Goal: Task Accomplishment & Management: Manage account settings

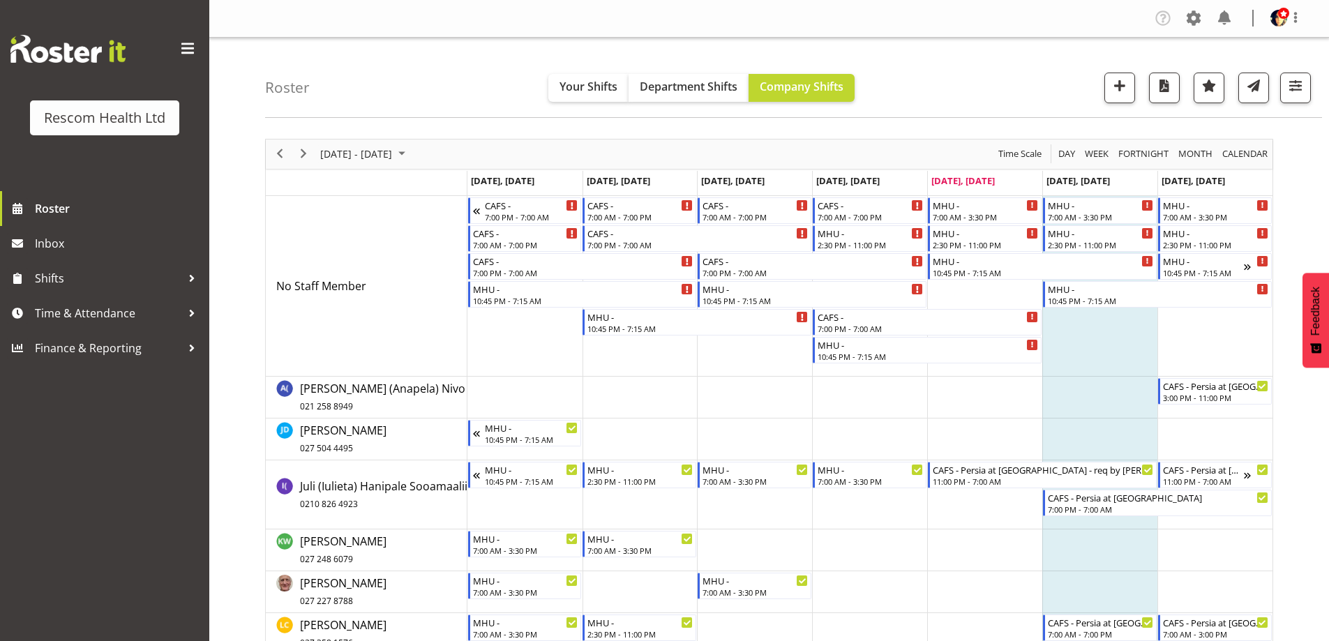
scroll to position [194, 0]
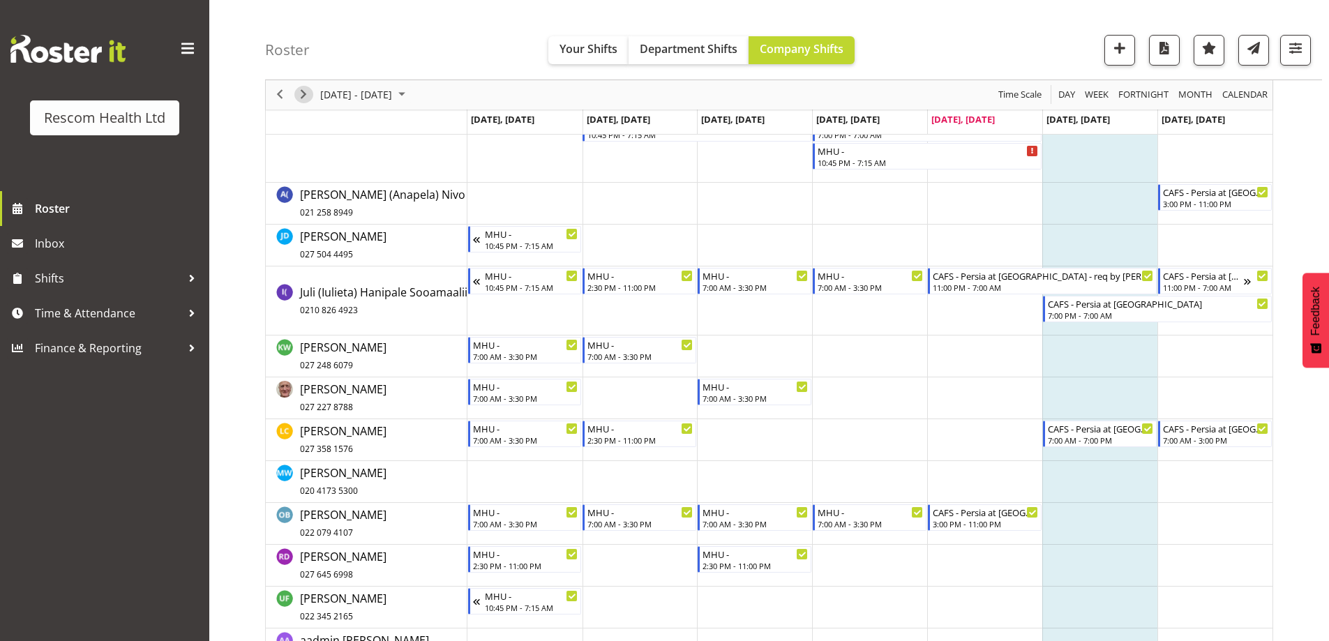
click at [305, 99] on span "Next" at bounding box center [303, 95] width 17 height 17
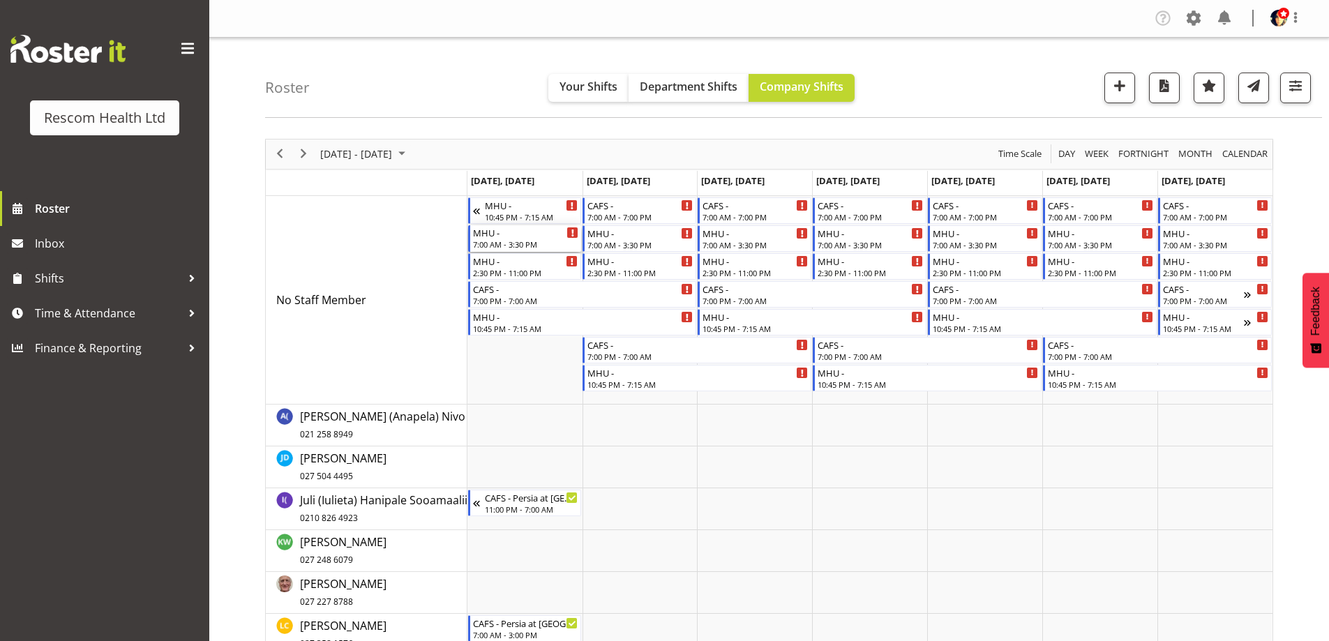
click at [529, 243] on div "7:00 AM - 3:30 PM" at bounding box center [526, 244] width 106 height 11
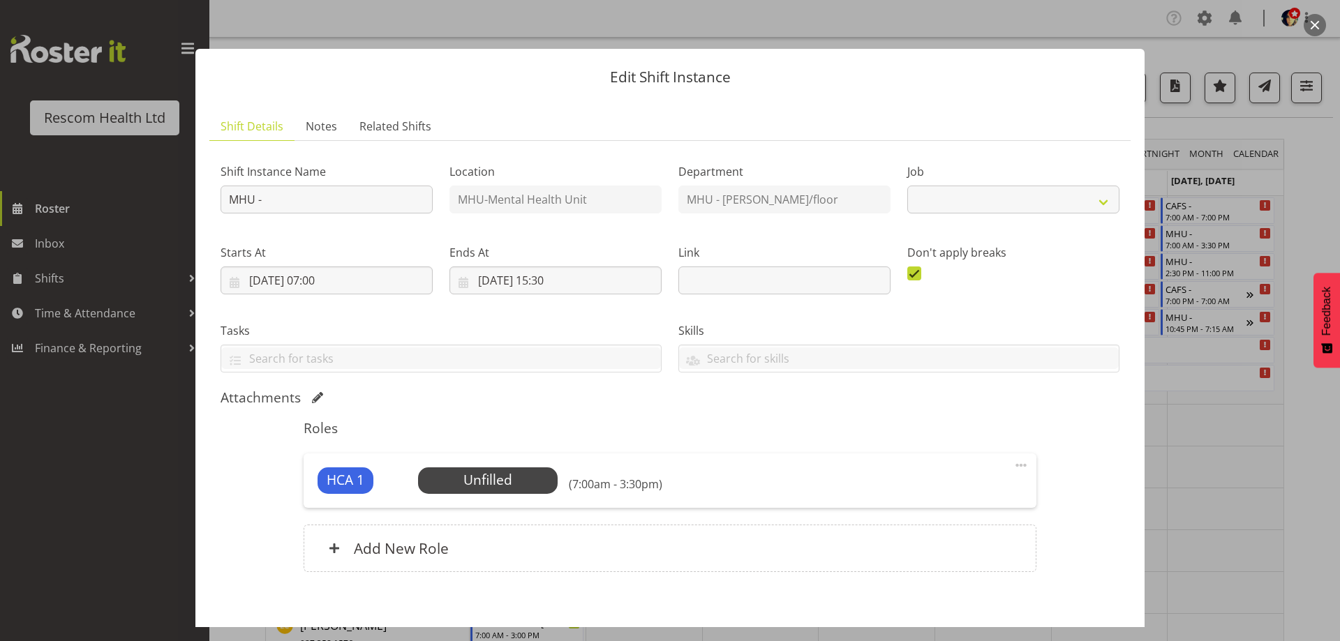
select select "4188"
click at [505, 480] on span "Select Employee" at bounding box center [487, 480] width 104 height 20
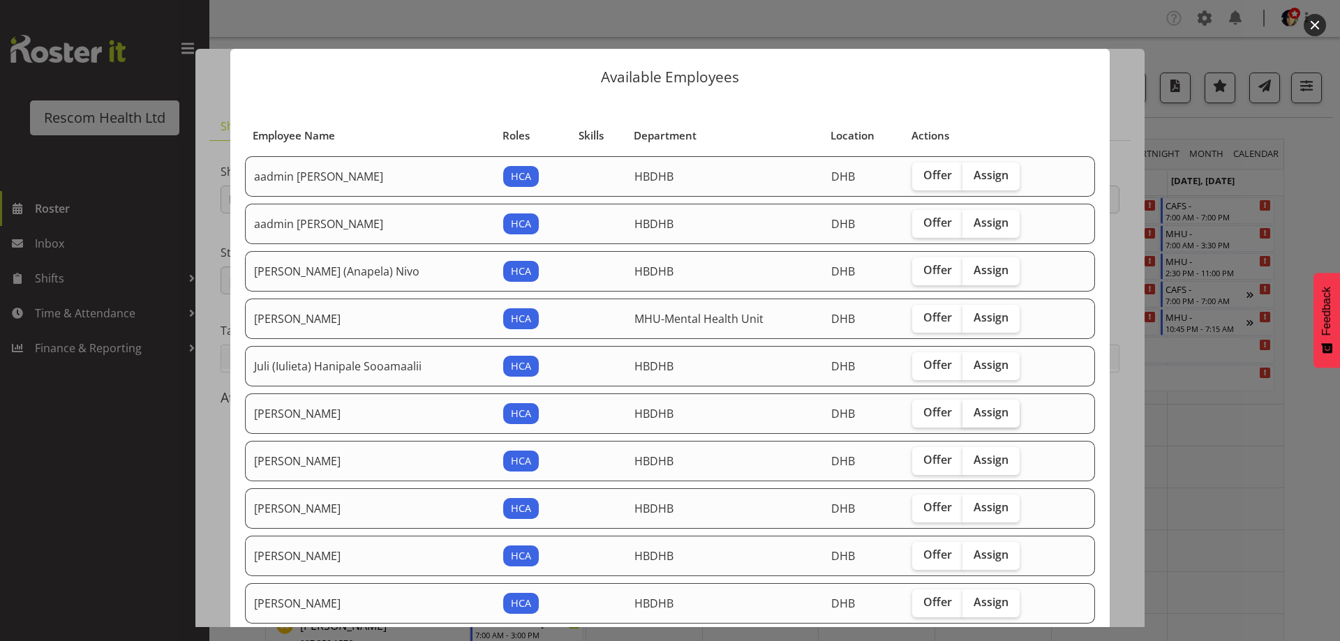
click at [977, 411] on span "Assign" at bounding box center [990, 412] width 35 height 14
click at [971, 411] on input "Assign" at bounding box center [966, 412] width 9 height 9
checkbox input "true"
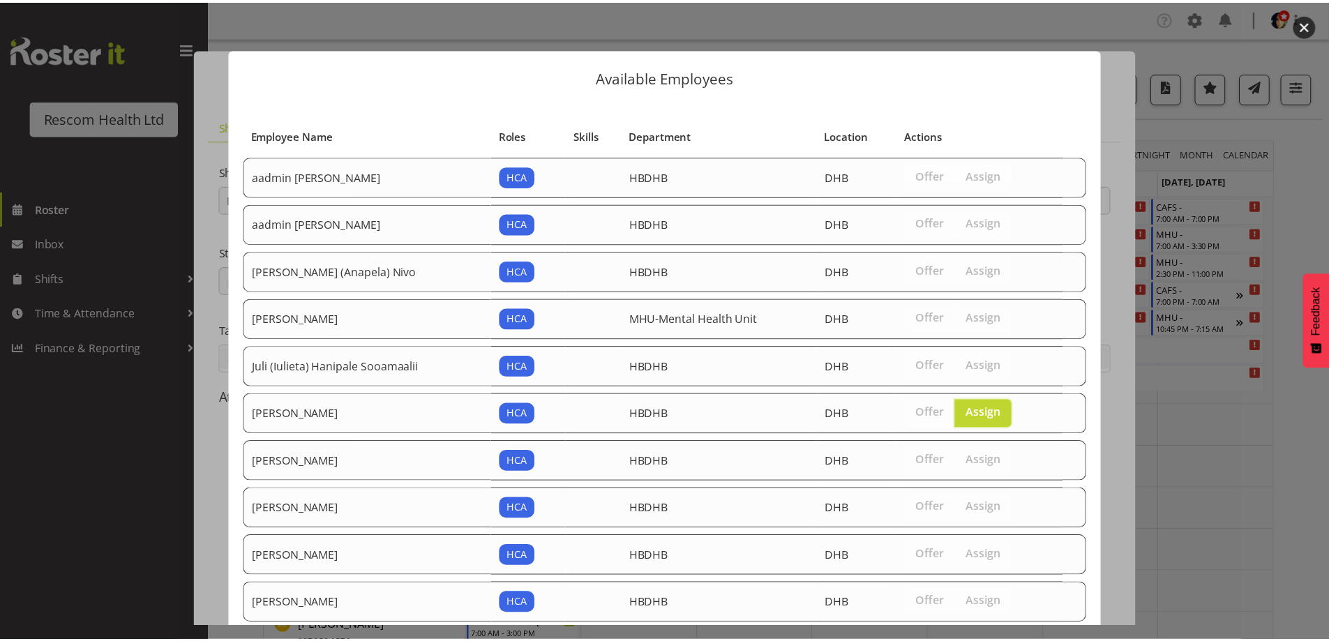
scroll to position [131, 0]
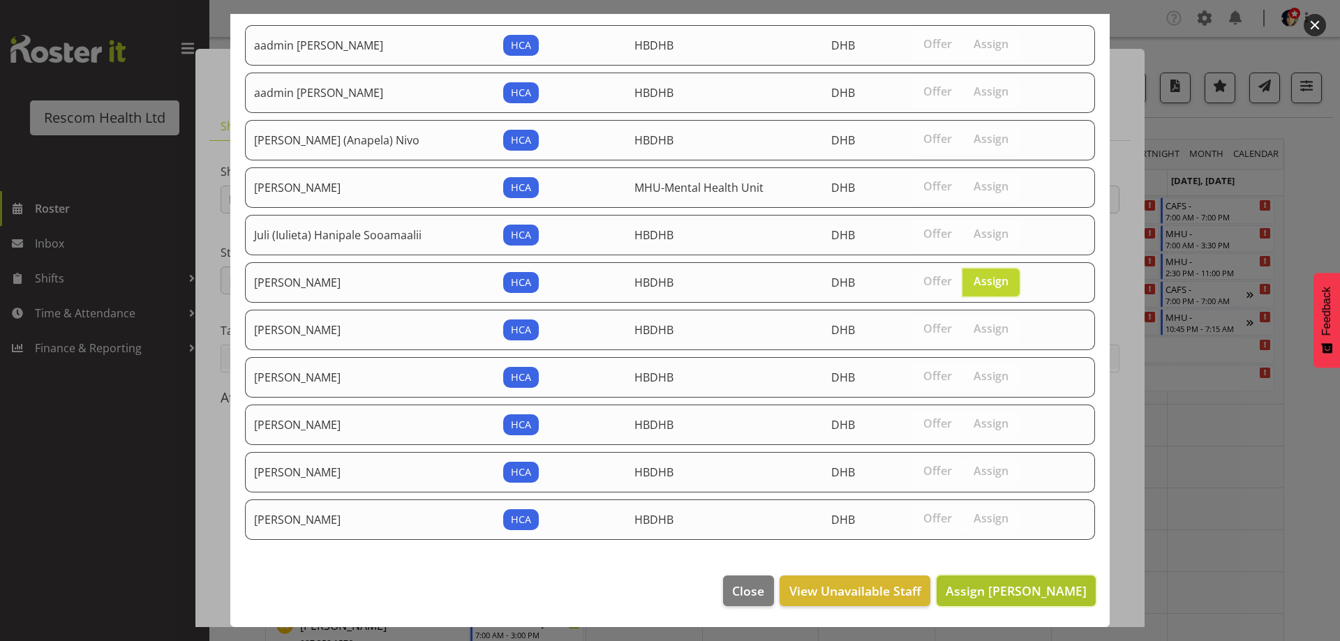
click at [1051, 592] on span "Assign [PERSON_NAME]" at bounding box center [1015, 591] width 141 height 17
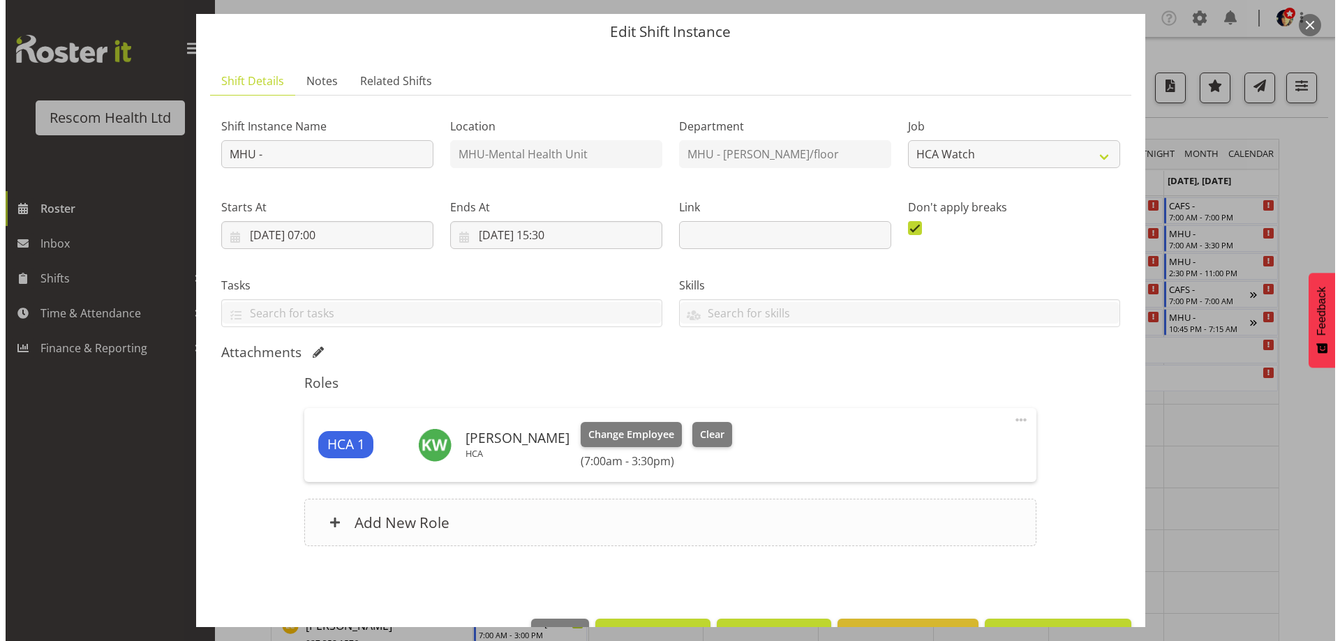
scroll to position [89, 0]
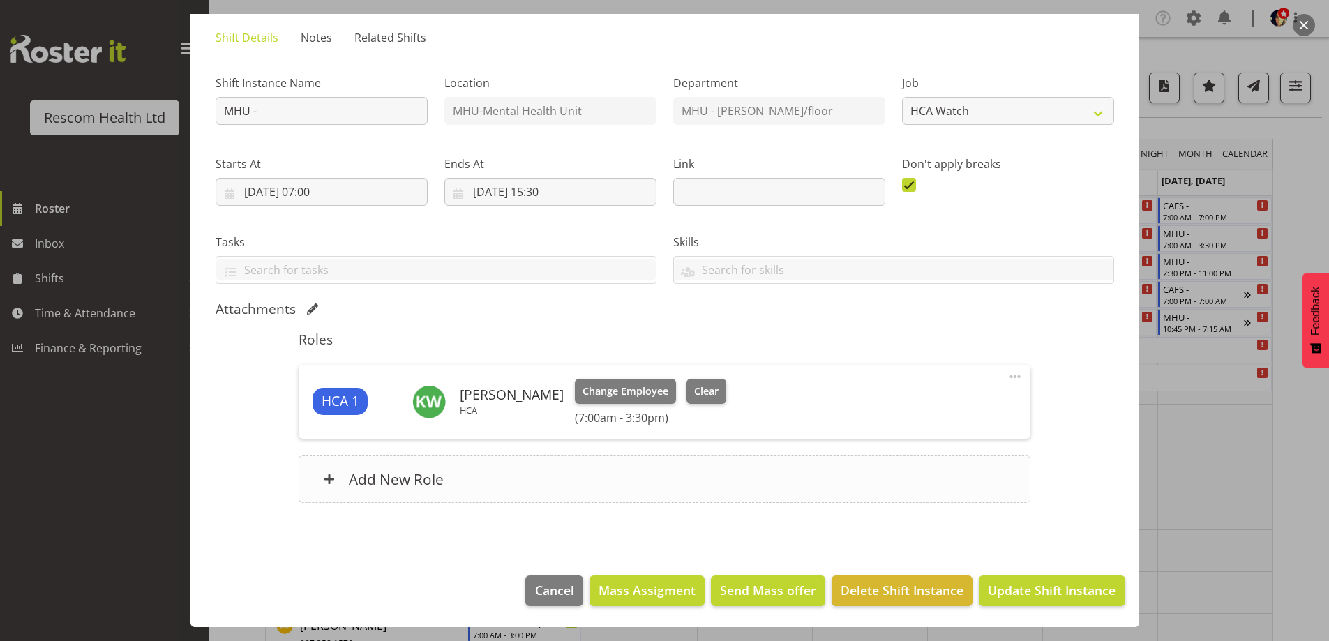
click at [359, 474] on h6 "Add New Role" at bounding box center [396, 479] width 95 height 18
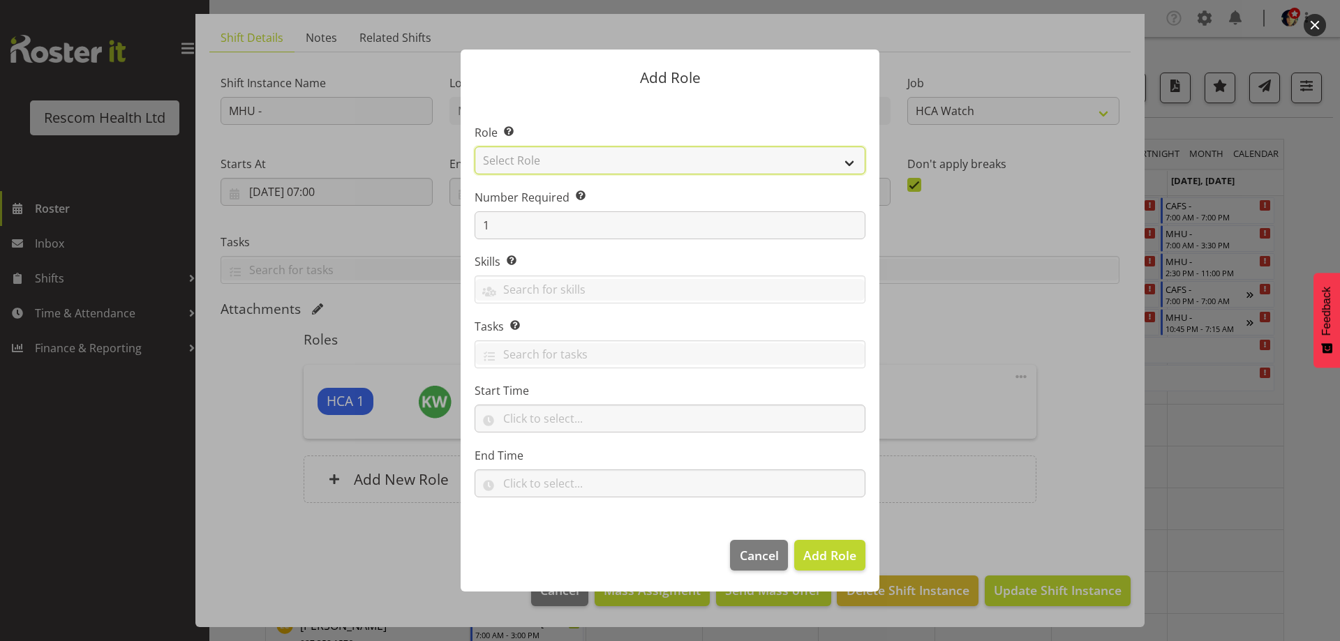
click at [501, 156] on select "Select Role HCA" at bounding box center [669, 161] width 391 height 28
select select "1100"
click at [474, 147] on select "Select Role HCA" at bounding box center [669, 161] width 391 height 28
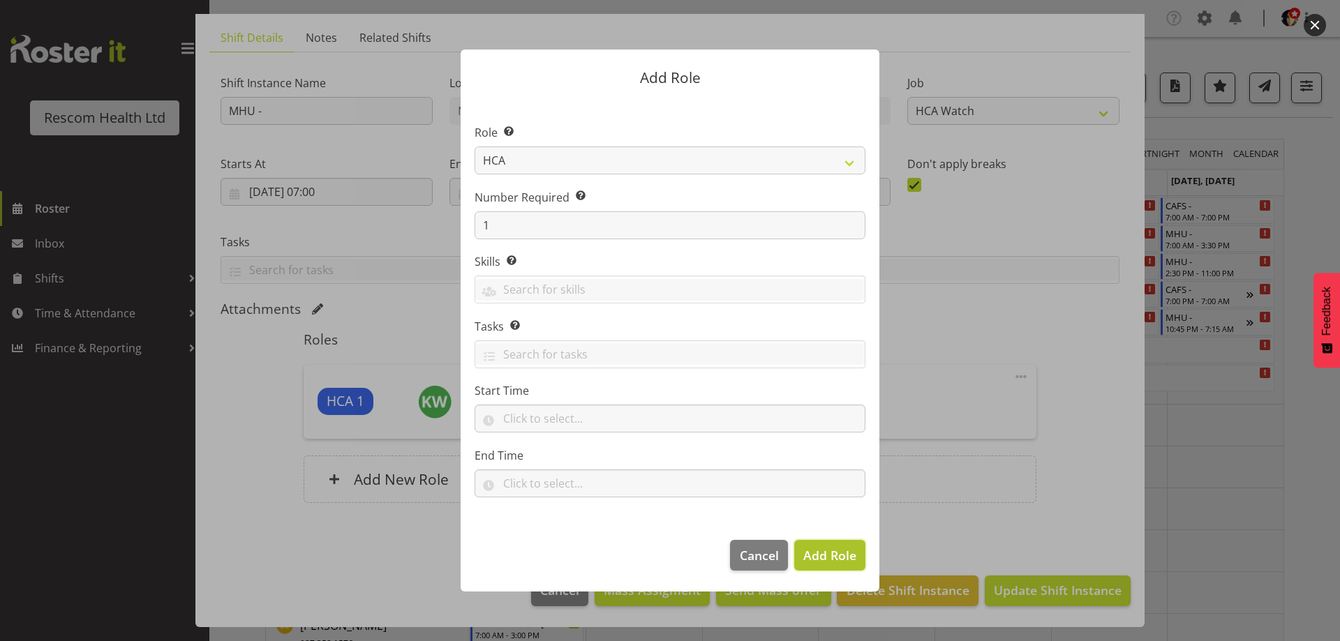
click at [831, 550] on span "Add Role" at bounding box center [829, 555] width 53 height 17
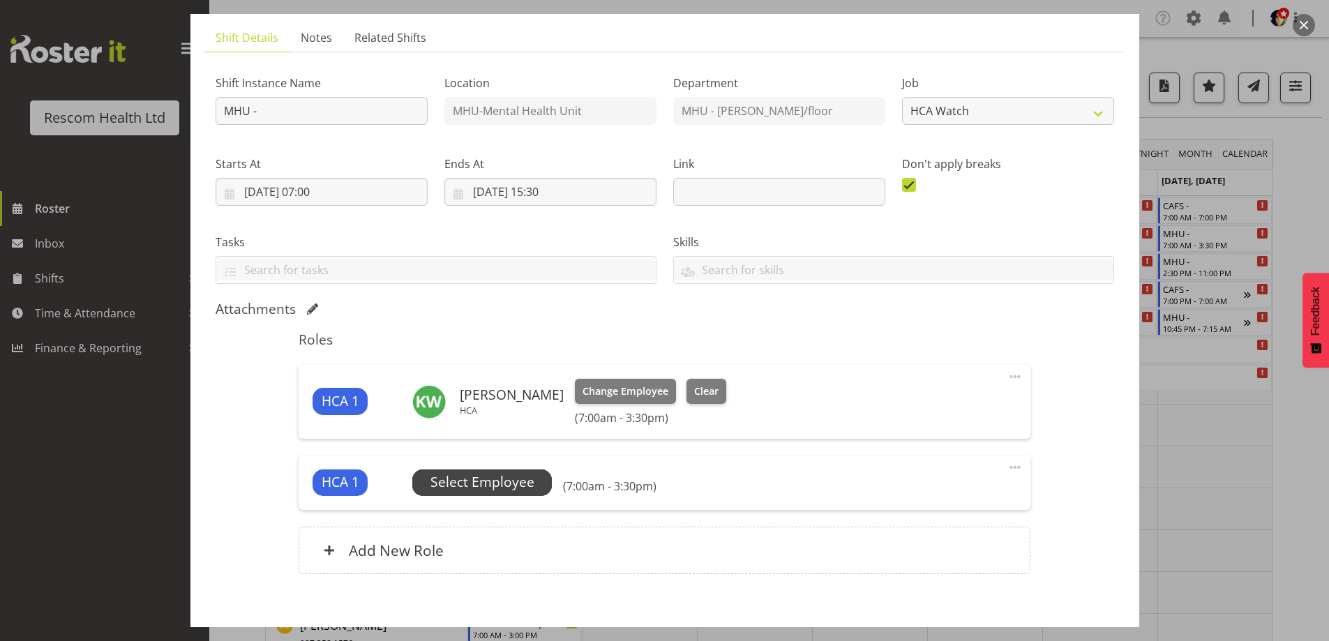
click at [482, 478] on span "Select Employee" at bounding box center [482, 482] width 104 height 20
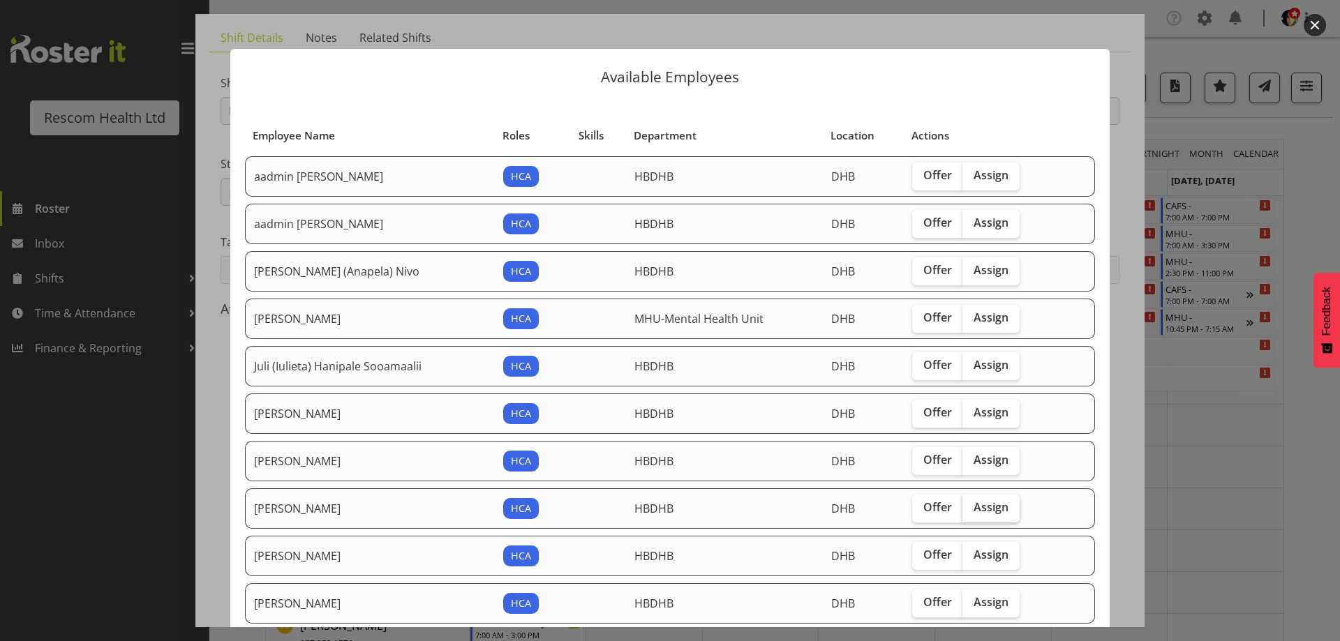
click at [988, 507] on span "Assign" at bounding box center [990, 507] width 35 height 14
click at [971, 507] on input "Assign" at bounding box center [966, 507] width 9 height 9
checkbox input "true"
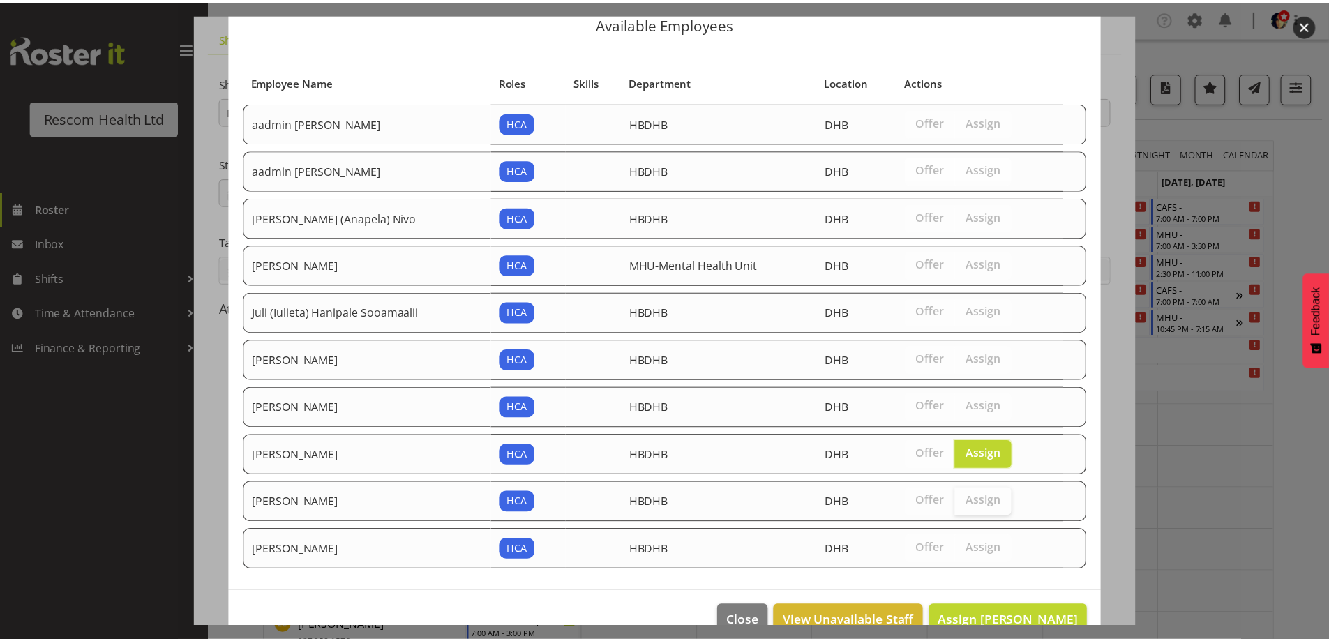
scroll to position [84, 0]
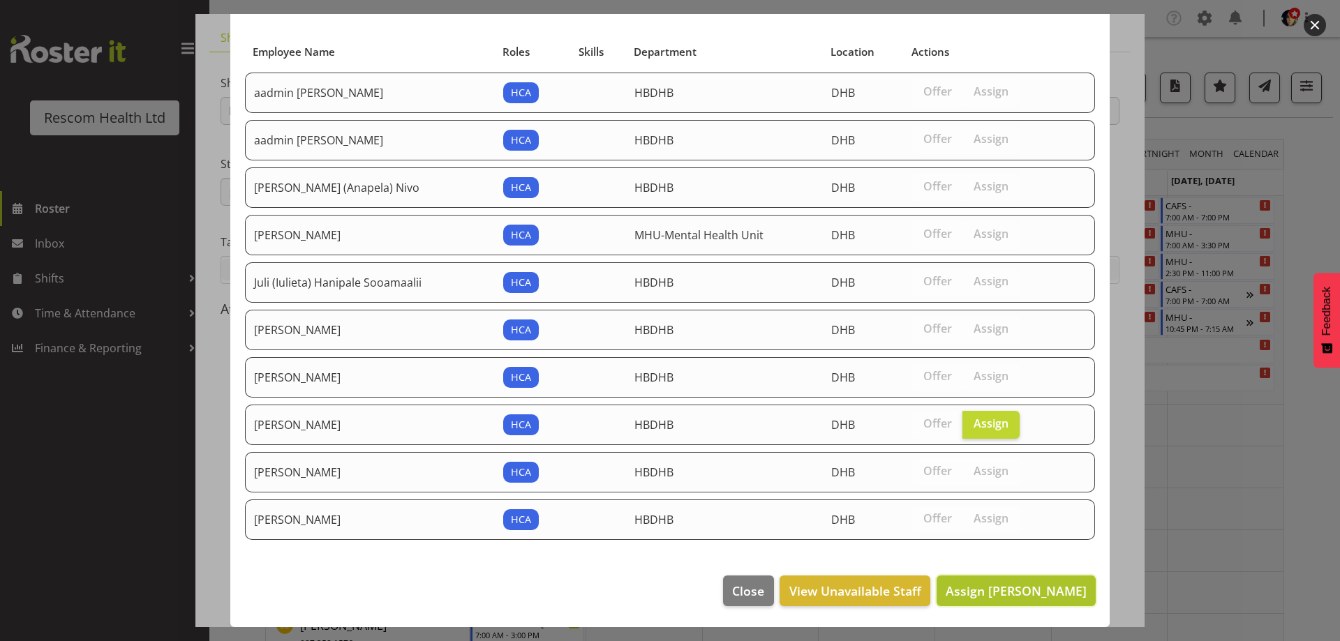
click at [1017, 590] on span "Assign [PERSON_NAME]" at bounding box center [1015, 591] width 141 height 17
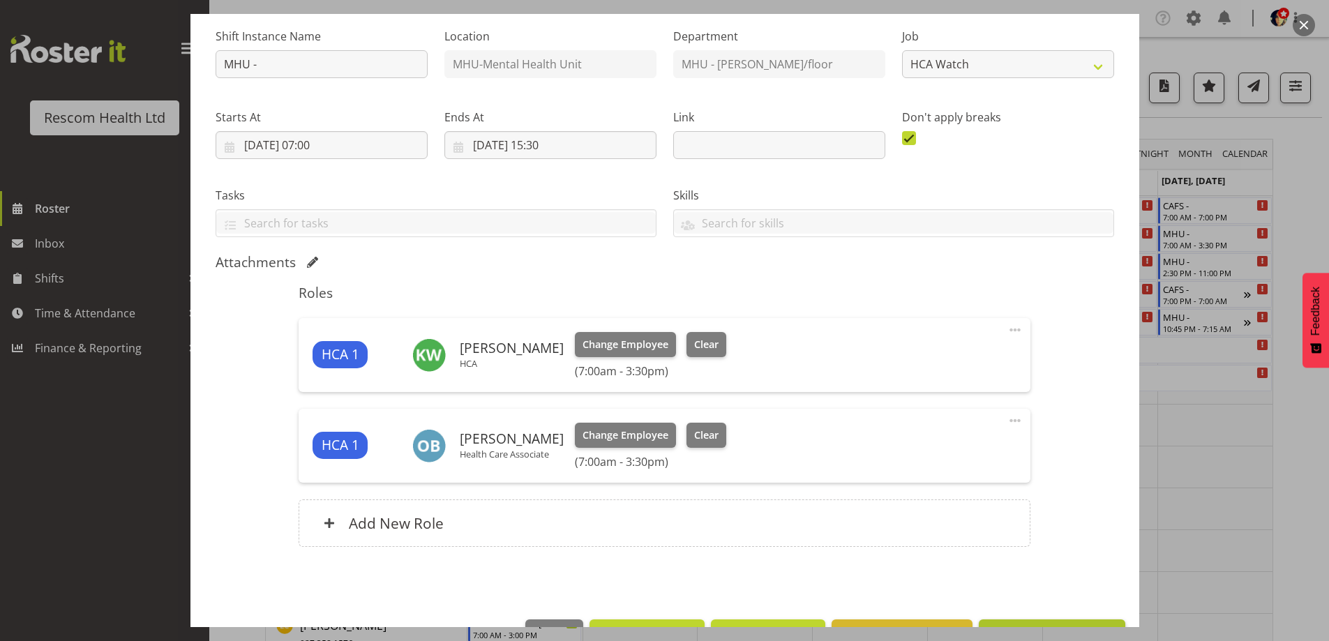
scroll to position [179, 0]
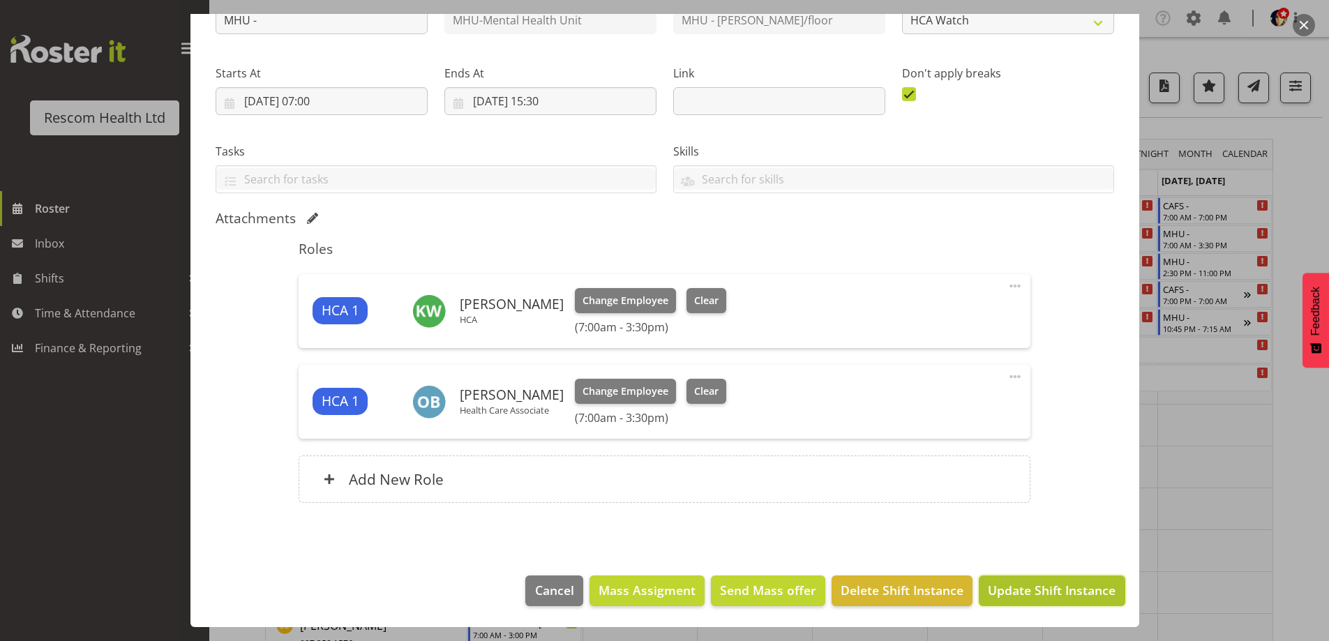
click at [1012, 583] on span "Update Shift Instance" at bounding box center [1052, 590] width 128 height 18
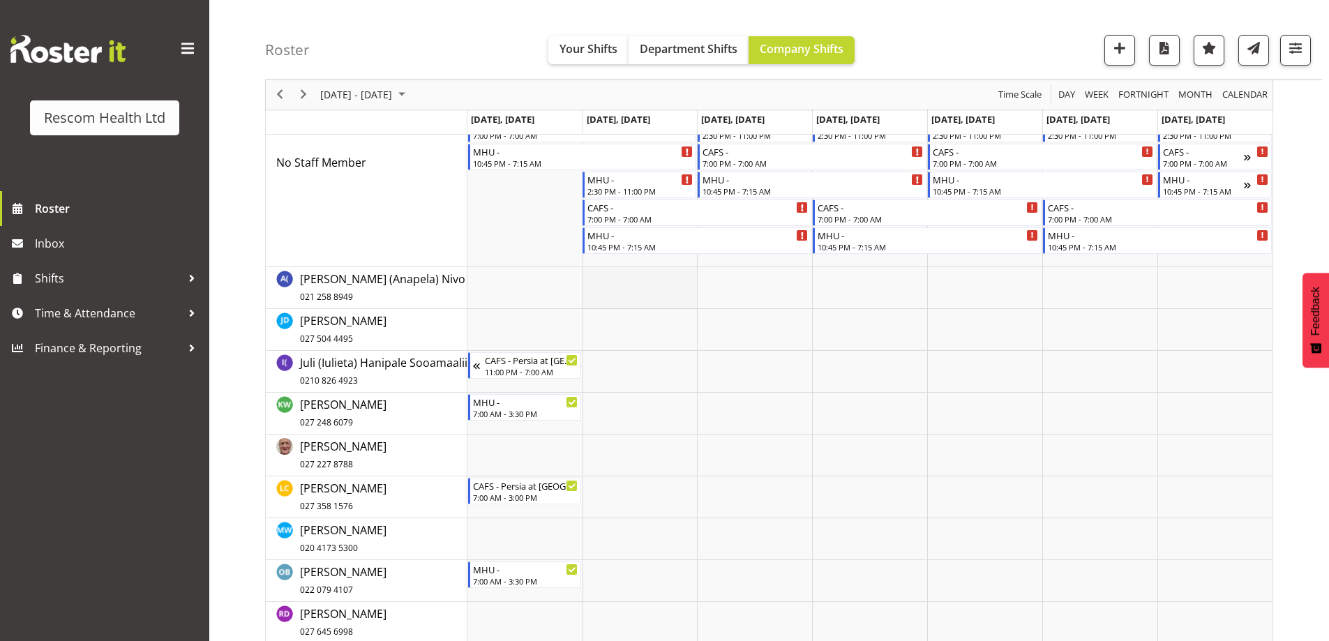
scroll to position [0, 0]
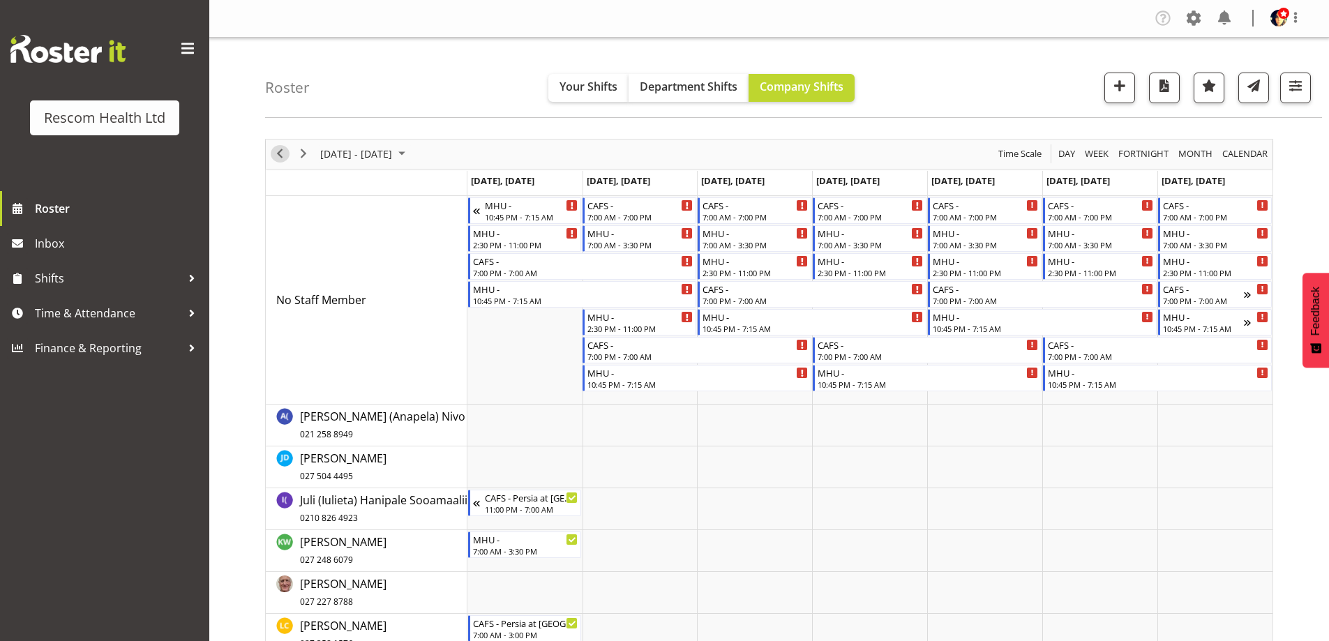
click at [275, 152] on span "Previous" at bounding box center [279, 153] width 17 height 17
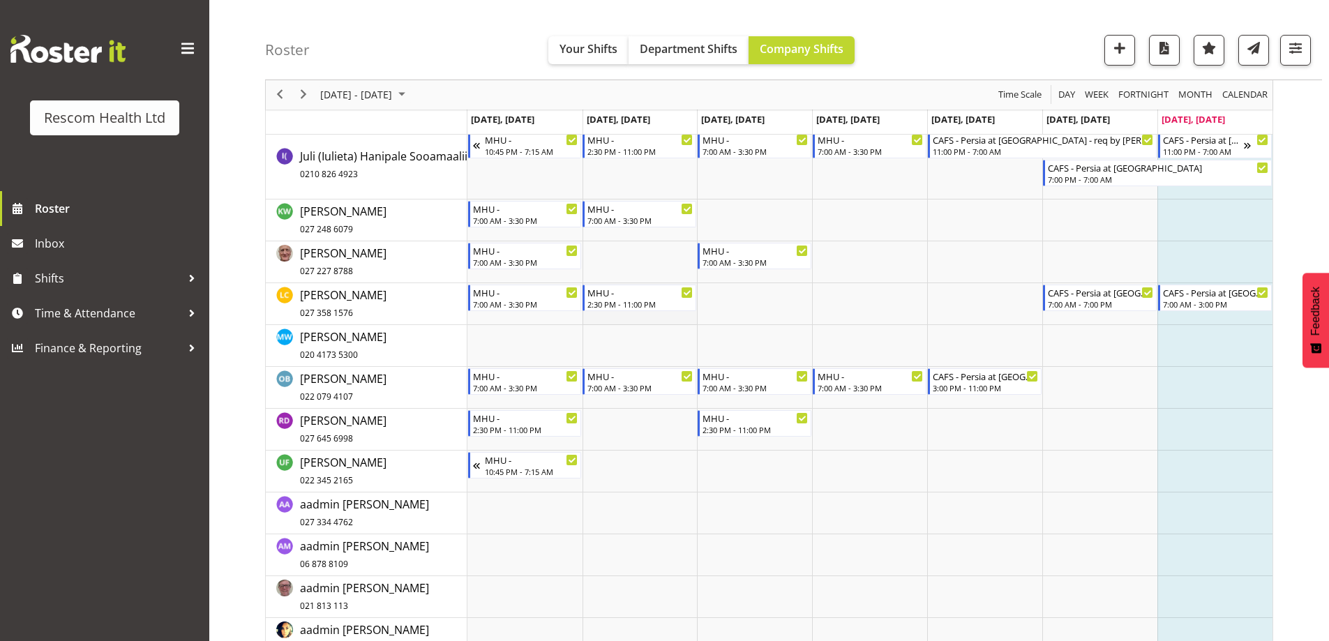
scroll to position [349, 0]
